Goal: Navigation & Orientation: Find specific page/section

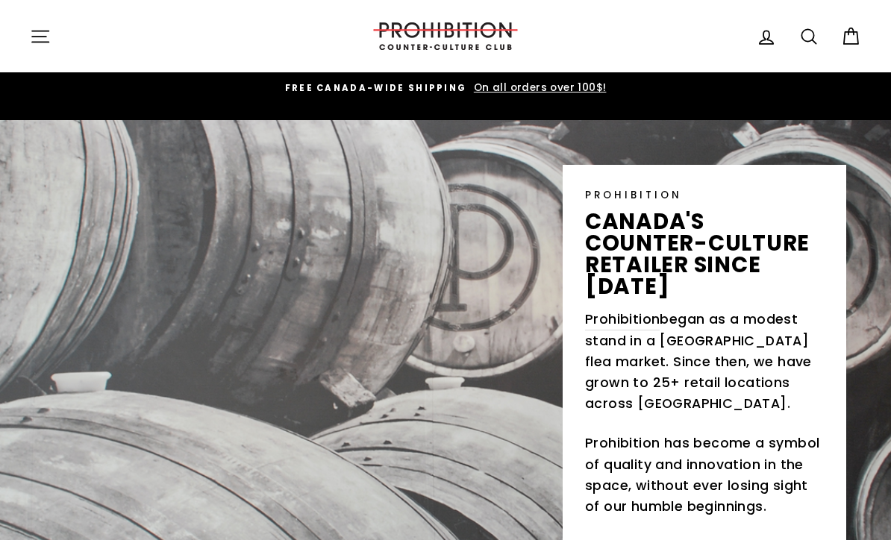
click at [34, 40] on icon "button" at bounding box center [40, 36] width 21 height 21
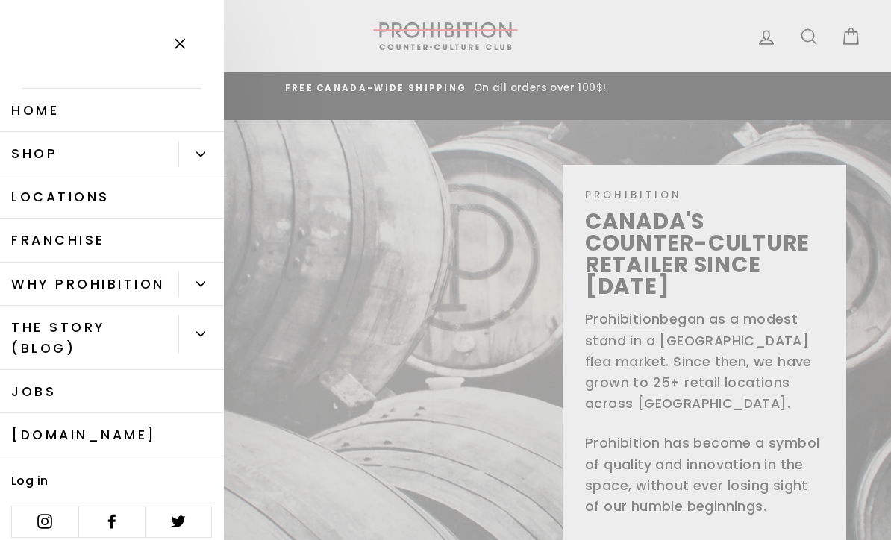
click at [32, 155] on link "Shop" at bounding box center [89, 153] width 178 height 43
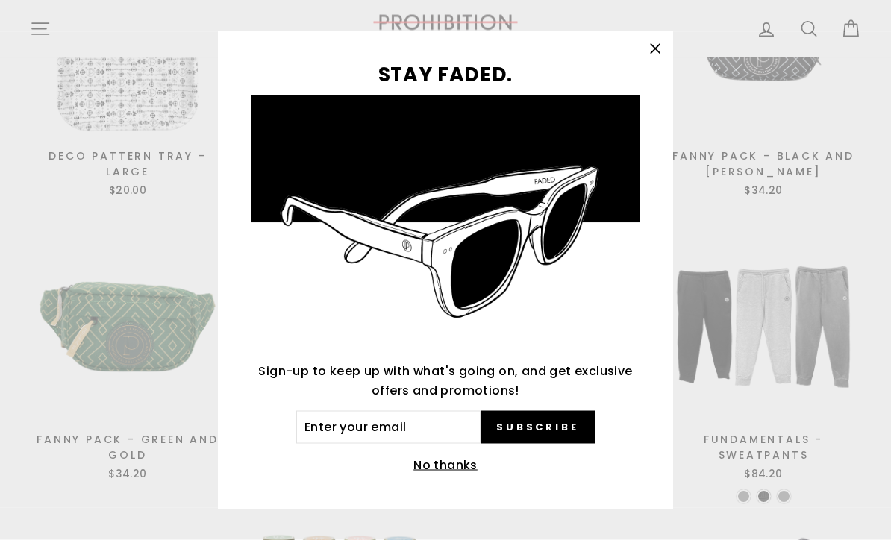
scroll to position [1532, 0]
click at [660, 60] on icon "button" at bounding box center [654, 49] width 21 height 21
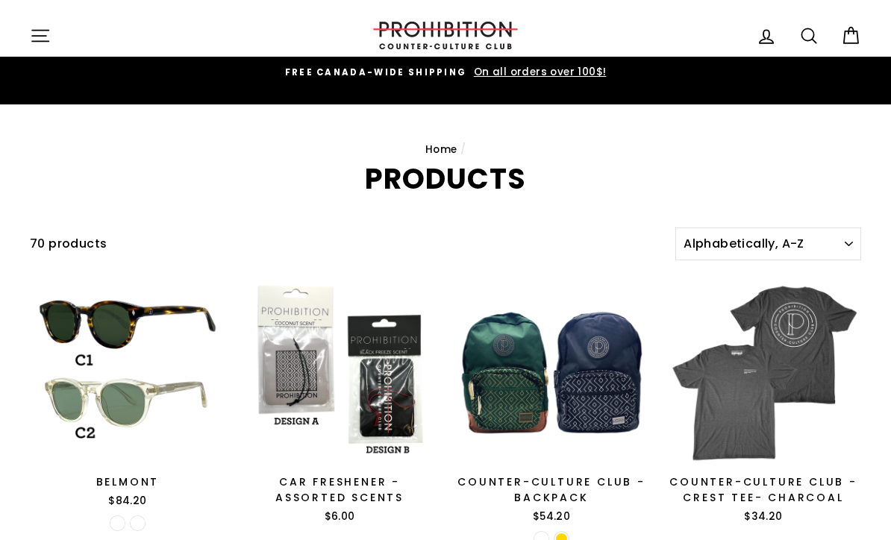
scroll to position [0, 0]
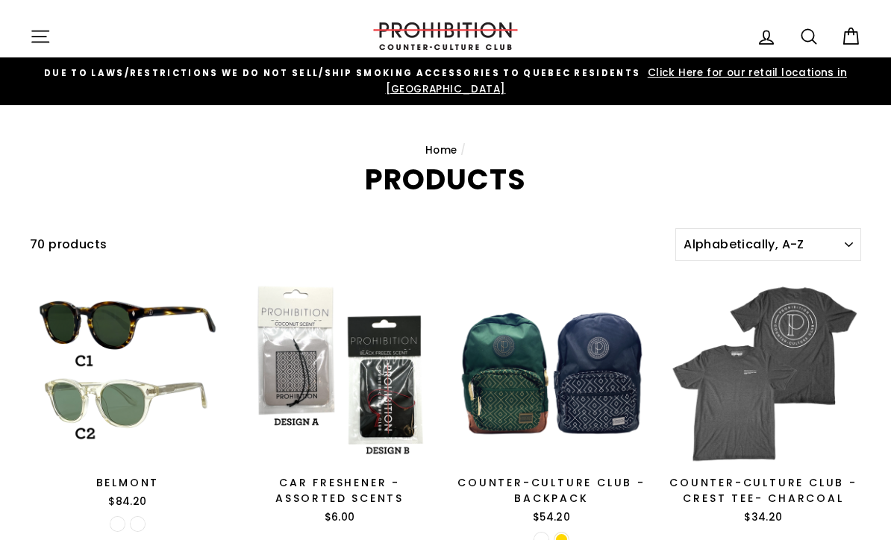
click at [31, 48] on button "Site navigation" at bounding box center [40, 36] width 39 height 32
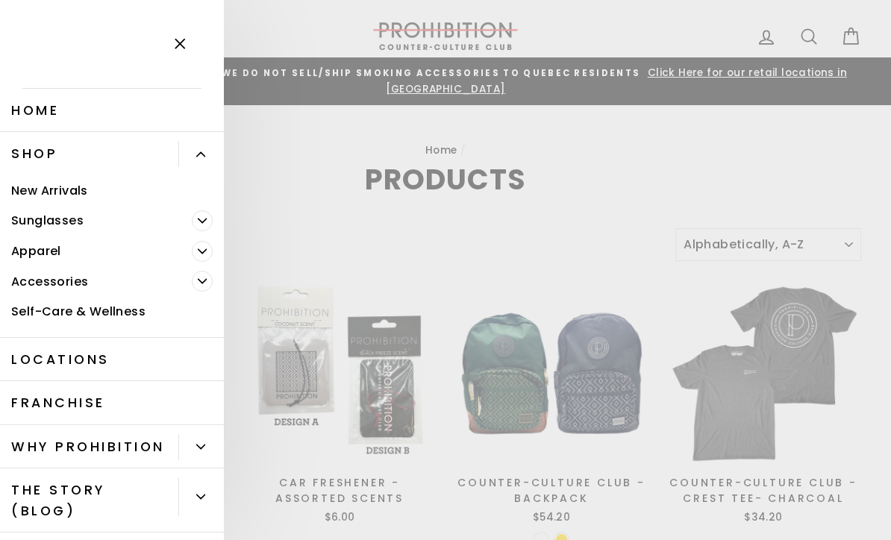
click at [40, 283] on link "Accessories" at bounding box center [96, 281] width 192 height 31
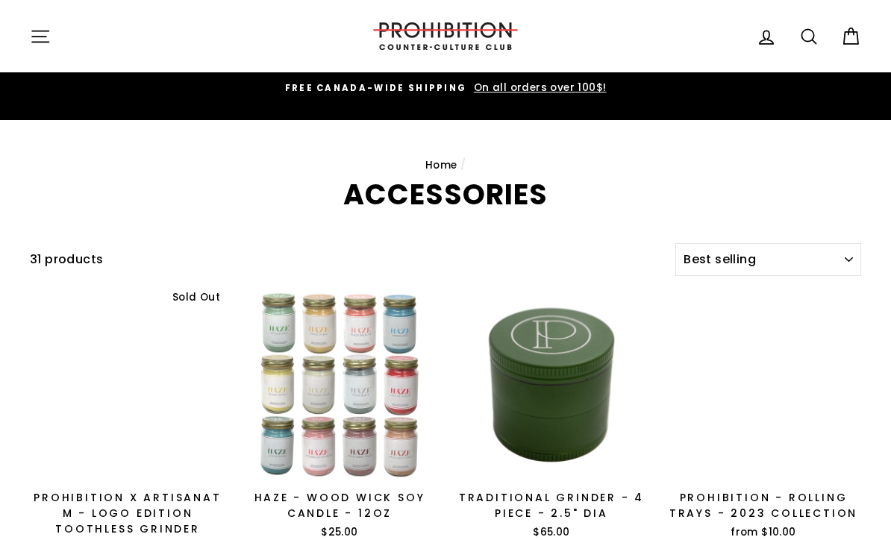
select select "best-selling"
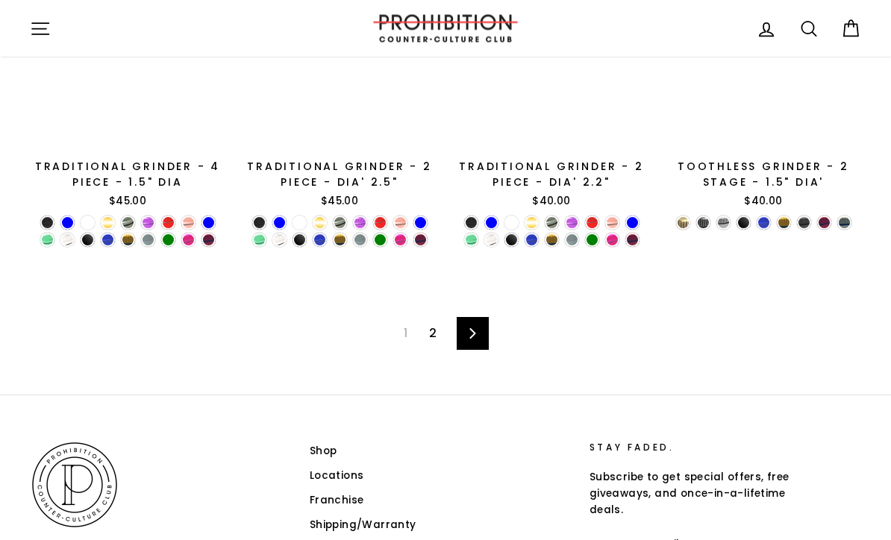
scroll to position [2252, 0]
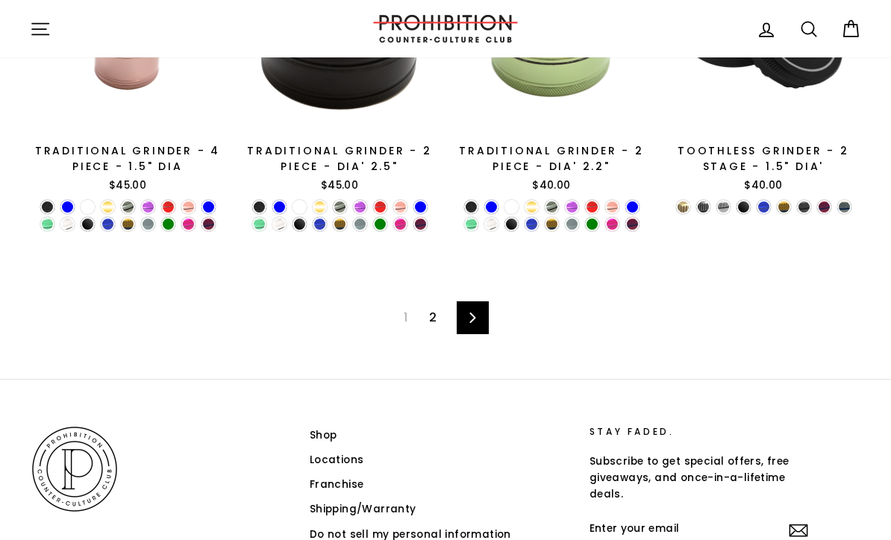
click at [484, 305] on link "Next" at bounding box center [473, 317] width 32 height 33
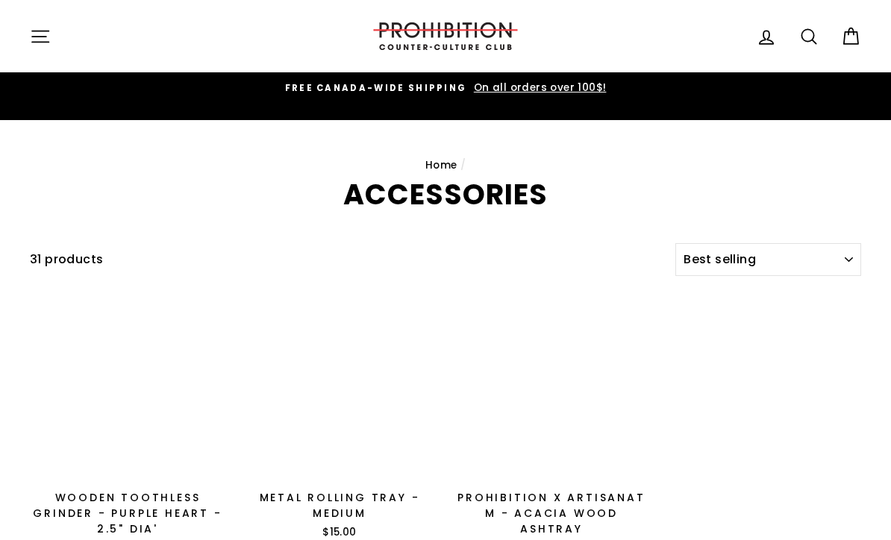
select select "best-selling"
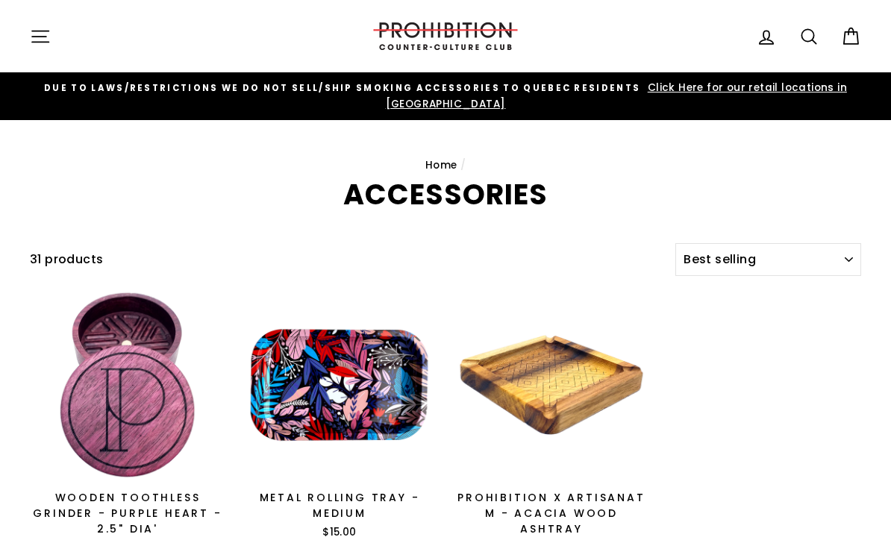
click at [37, 44] on icon "button" at bounding box center [40, 36] width 21 height 21
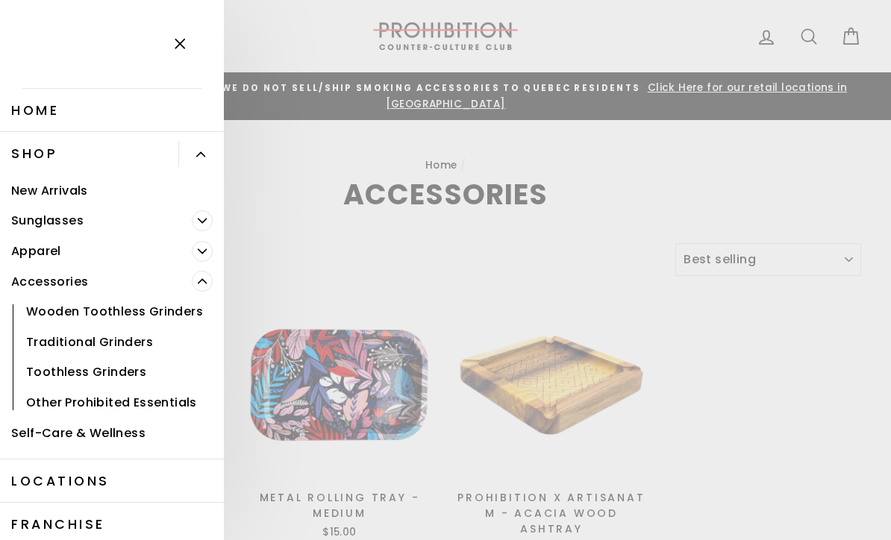
click at [52, 432] on link "Self-Care & Wellness" at bounding box center [112, 433] width 224 height 31
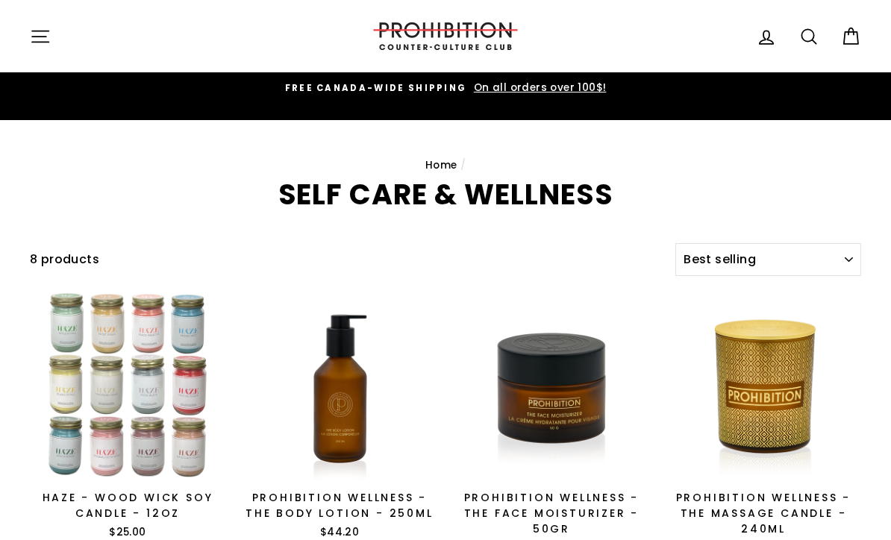
select select "best-selling"
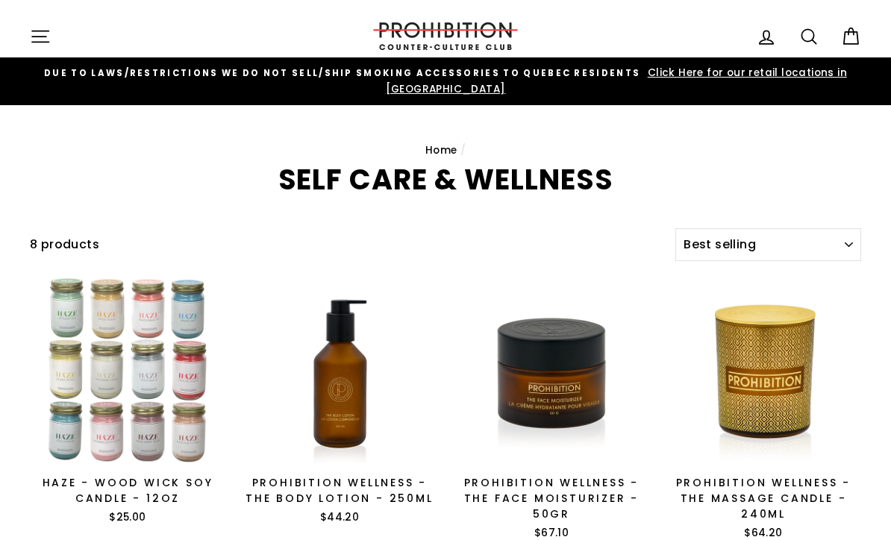
click at [811, 77] on span "Click Here for our retail locations in [GEOGRAPHIC_DATA]" at bounding box center [616, 81] width 461 height 31
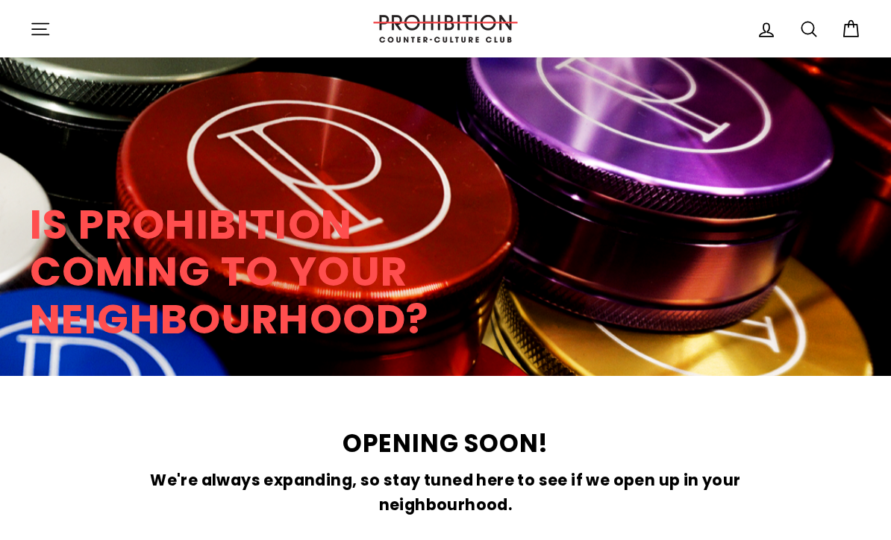
scroll to position [3234, 0]
